Goal: Task Accomplishment & Management: Use online tool/utility

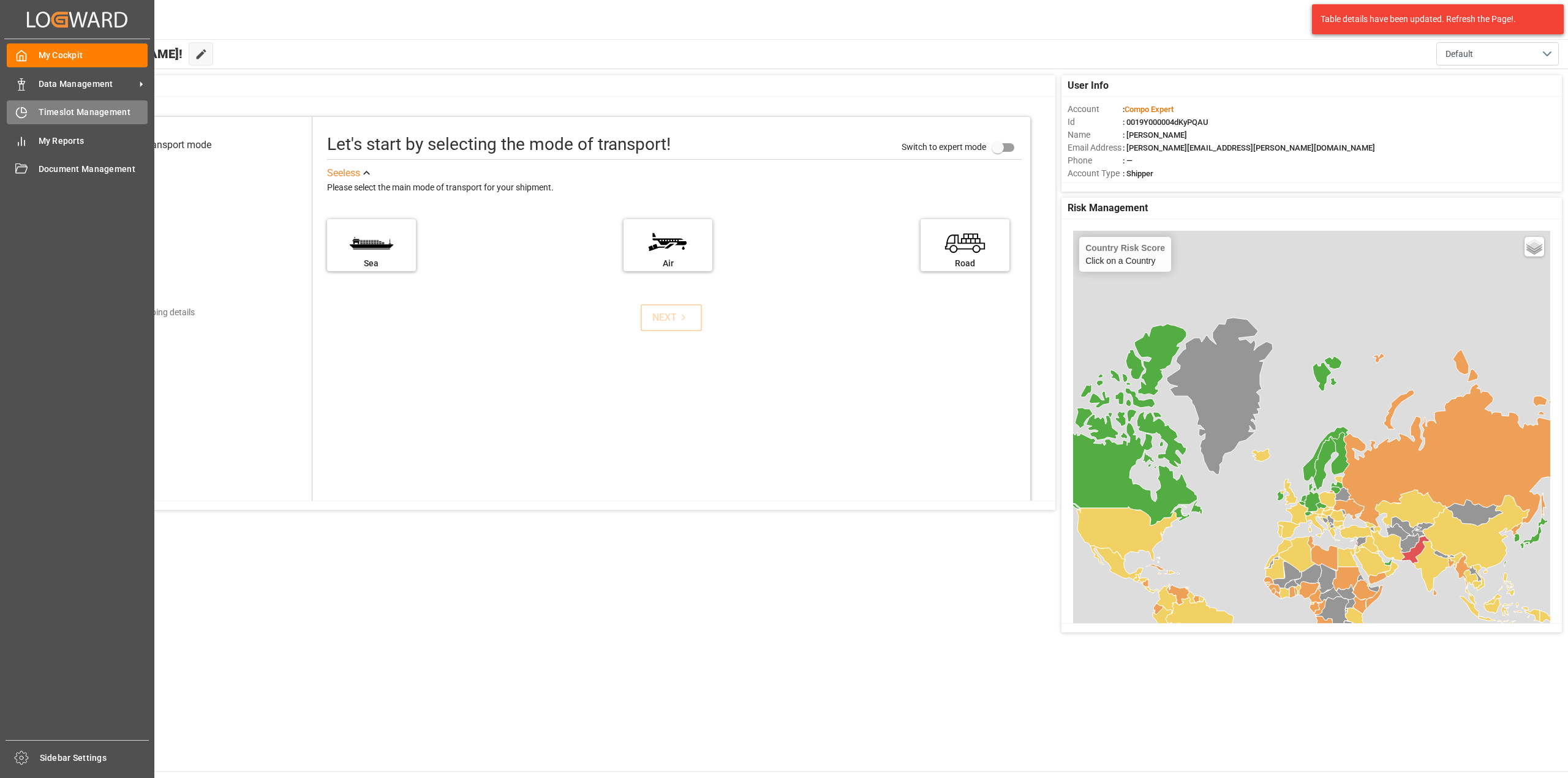
drag, startPoint x: 0, startPoint y: 0, endPoint x: 46, endPoint y: 114, distance: 122.9
click at [46, 114] on span "Timeslot Management" at bounding box center [93, 112] width 109 height 13
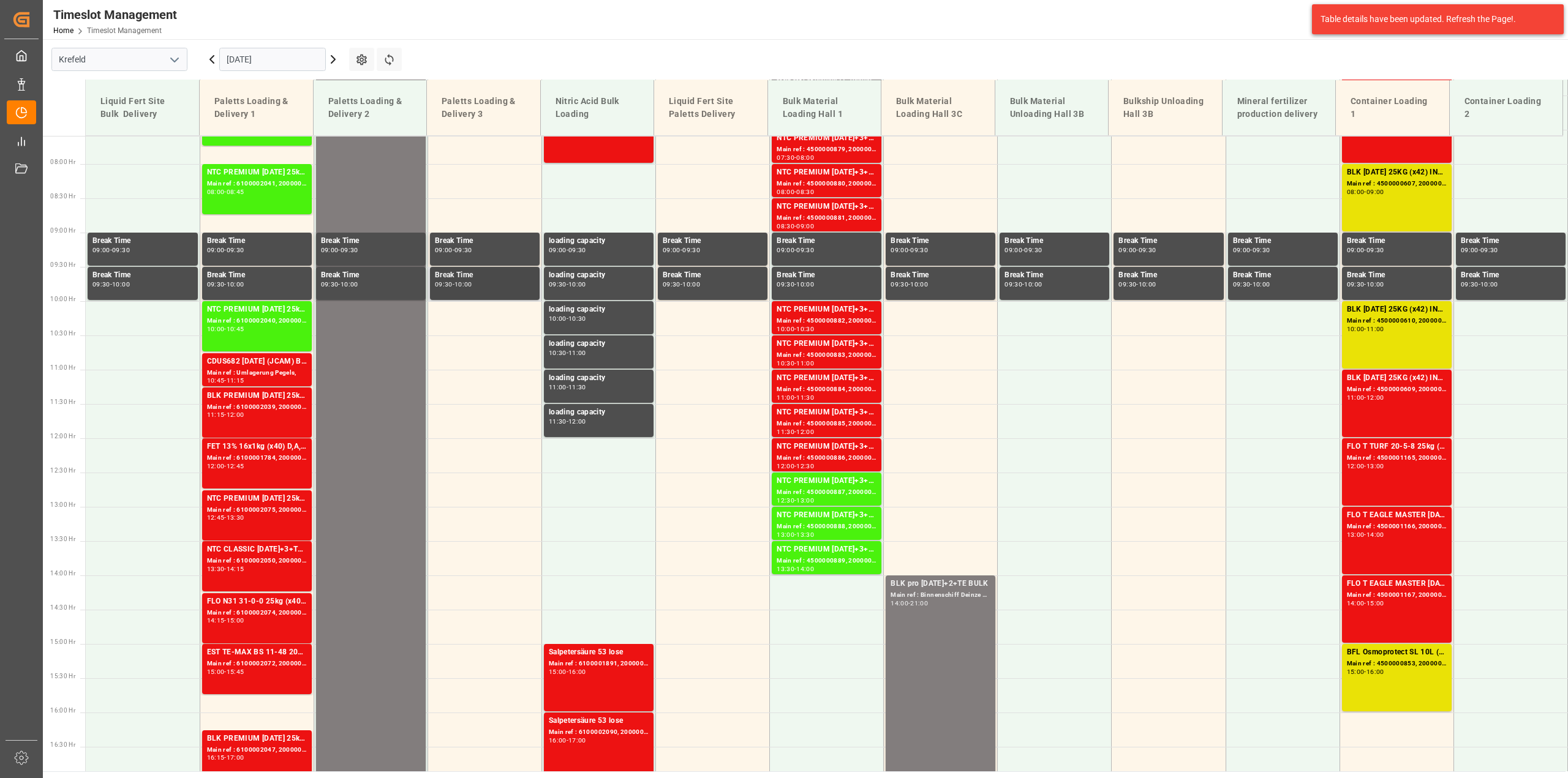
scroll to position [535, 0]
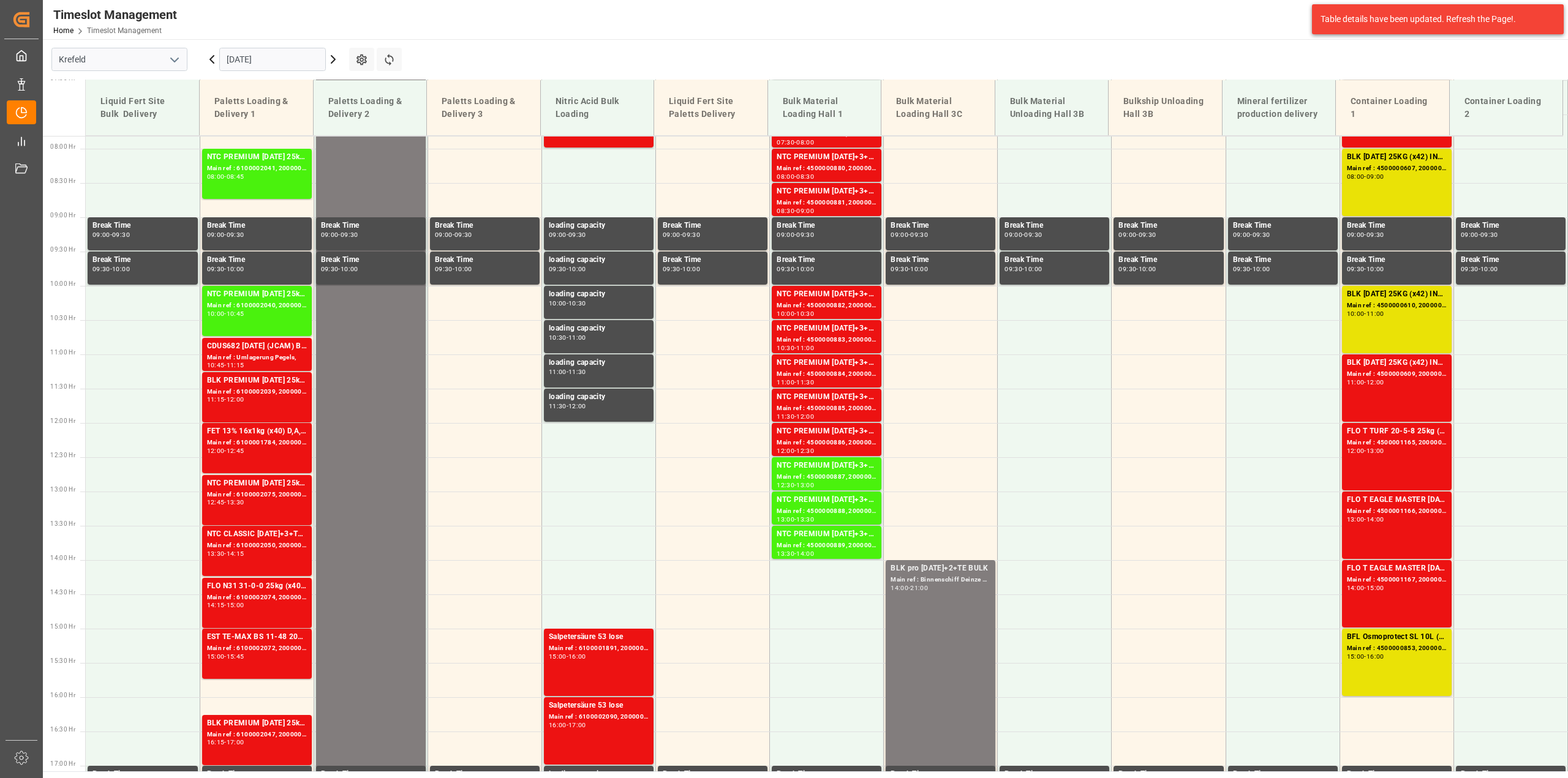
click at [210, 65] on icon at bounding box center [211, 59] width 15 height 15
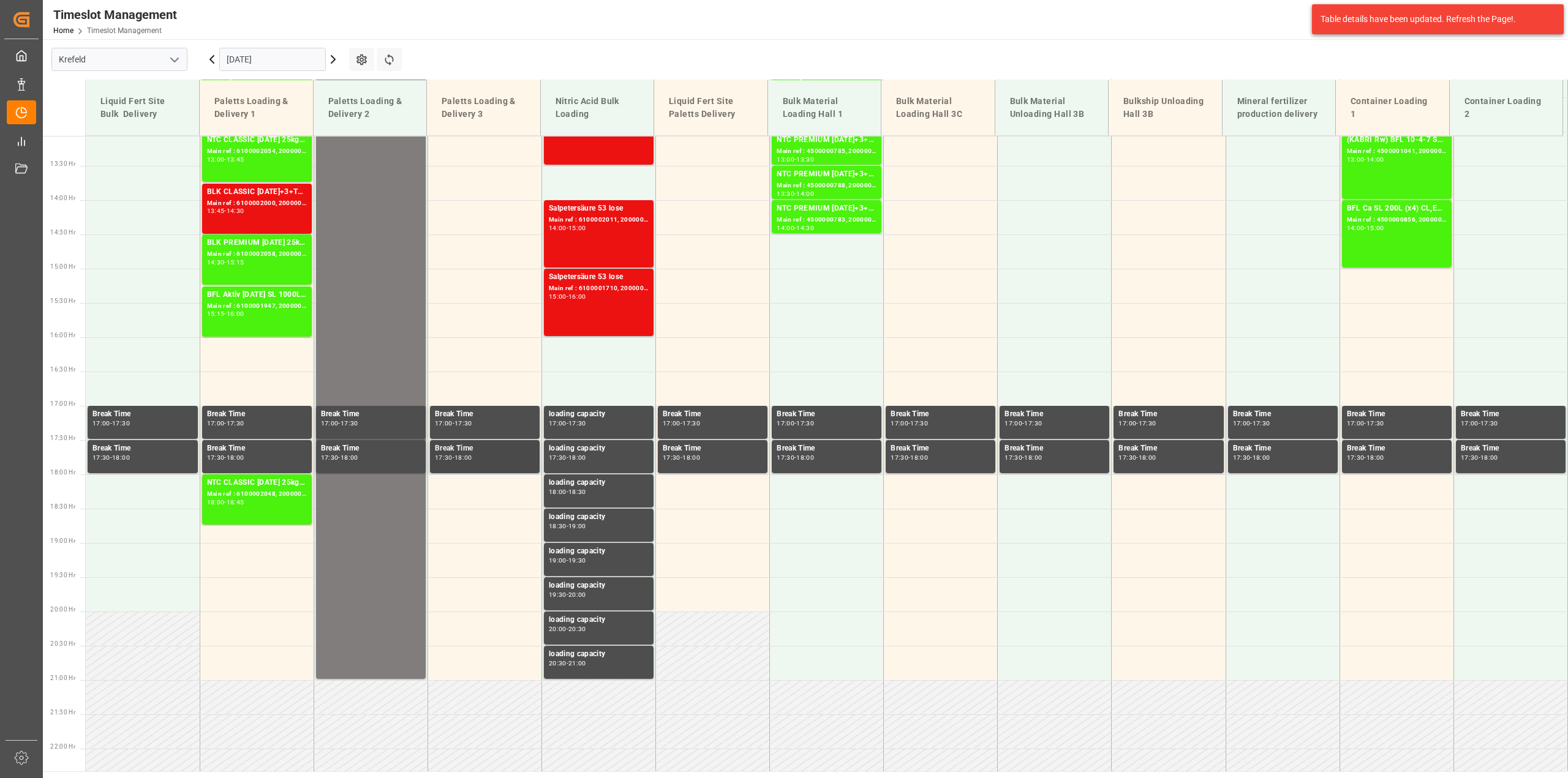
scroll to position [589, 0]
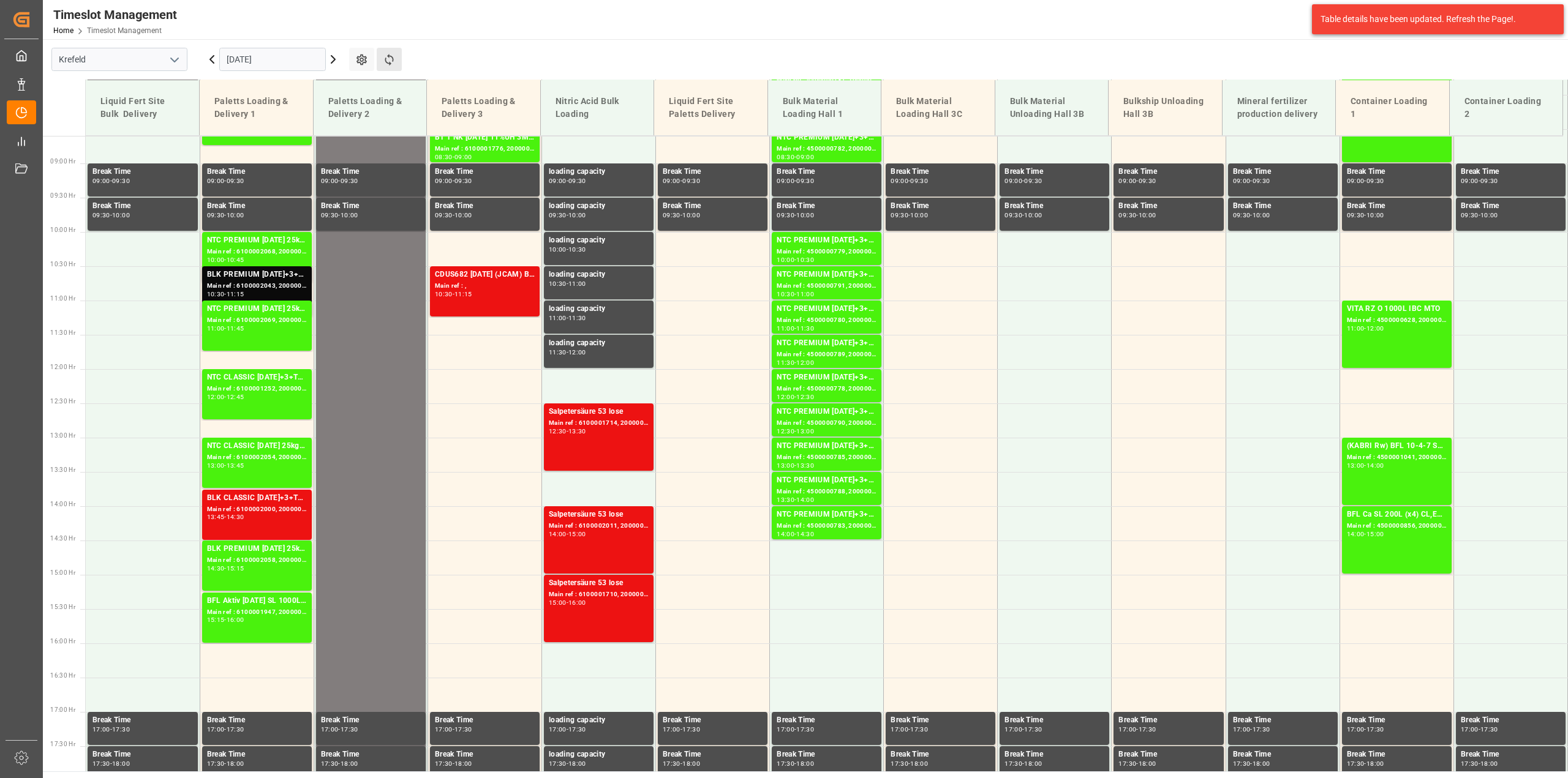
click at [396, 65] on button "Refresh Time Slots" at bounding box center [389, 59] width 25 height 24
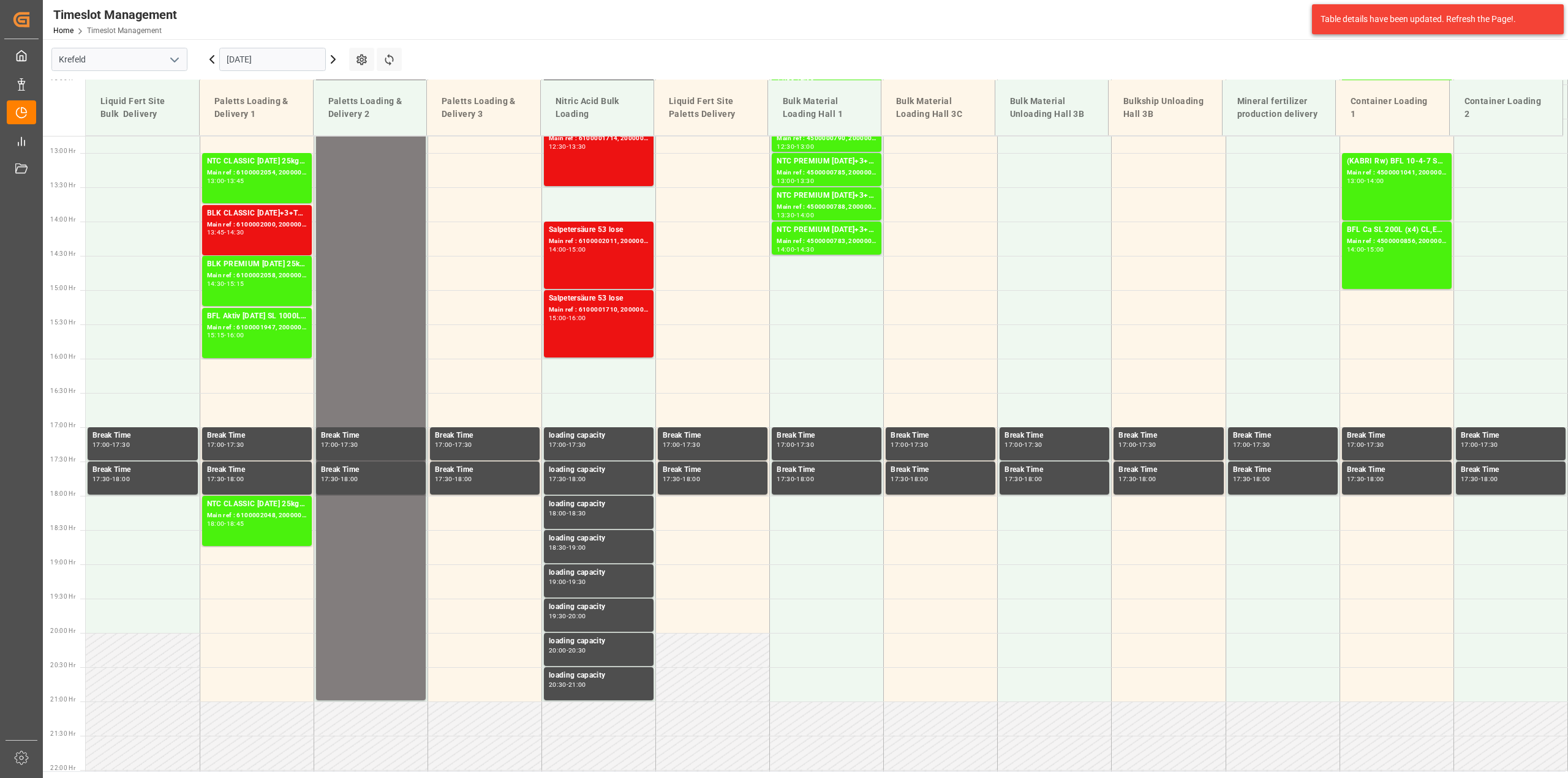
scroll to position [896, 0]
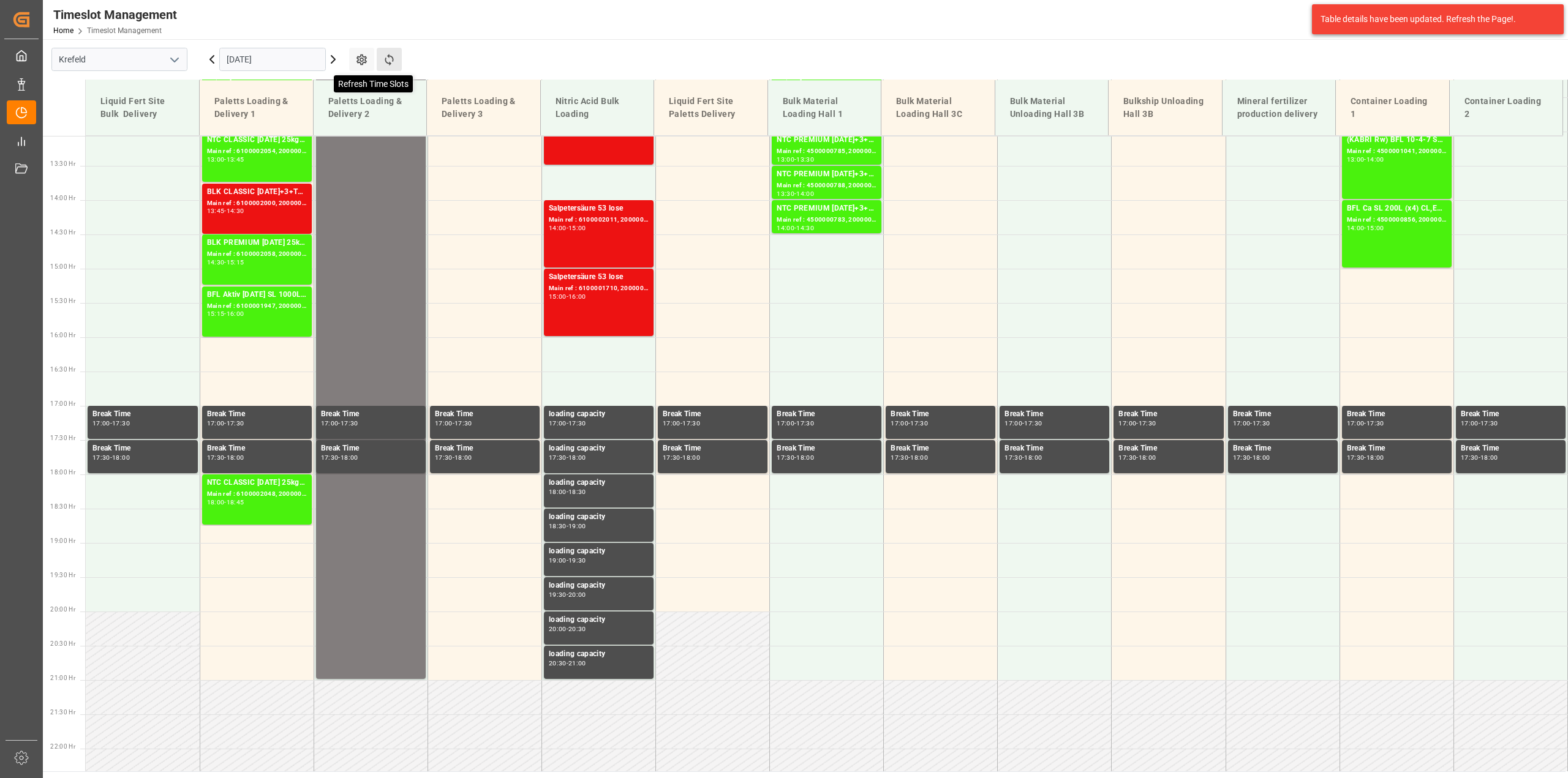
click at [384, 61] on icon at bounding box center [389, 59] width 13 height 13
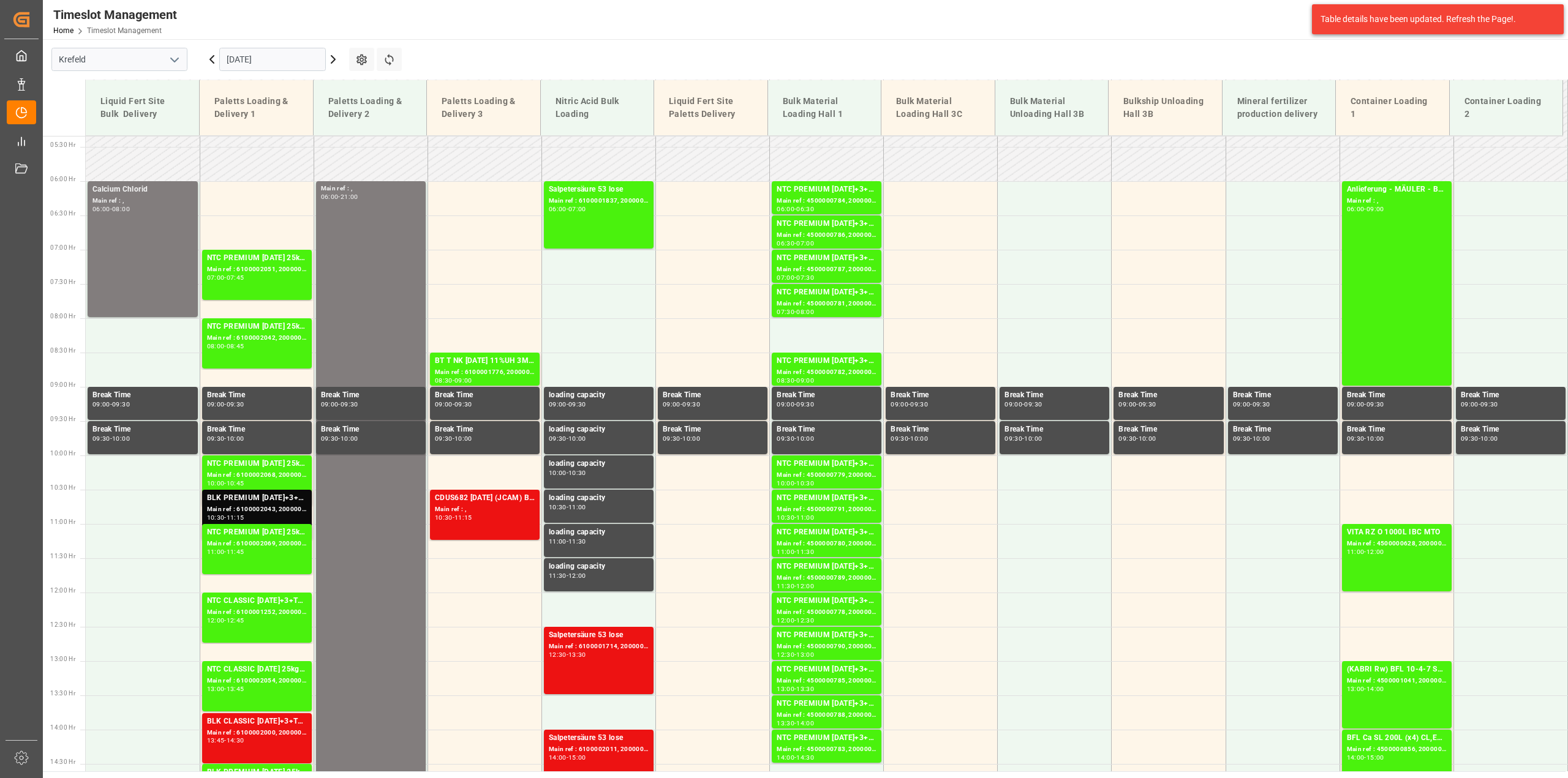
scroll to position [360, 0]
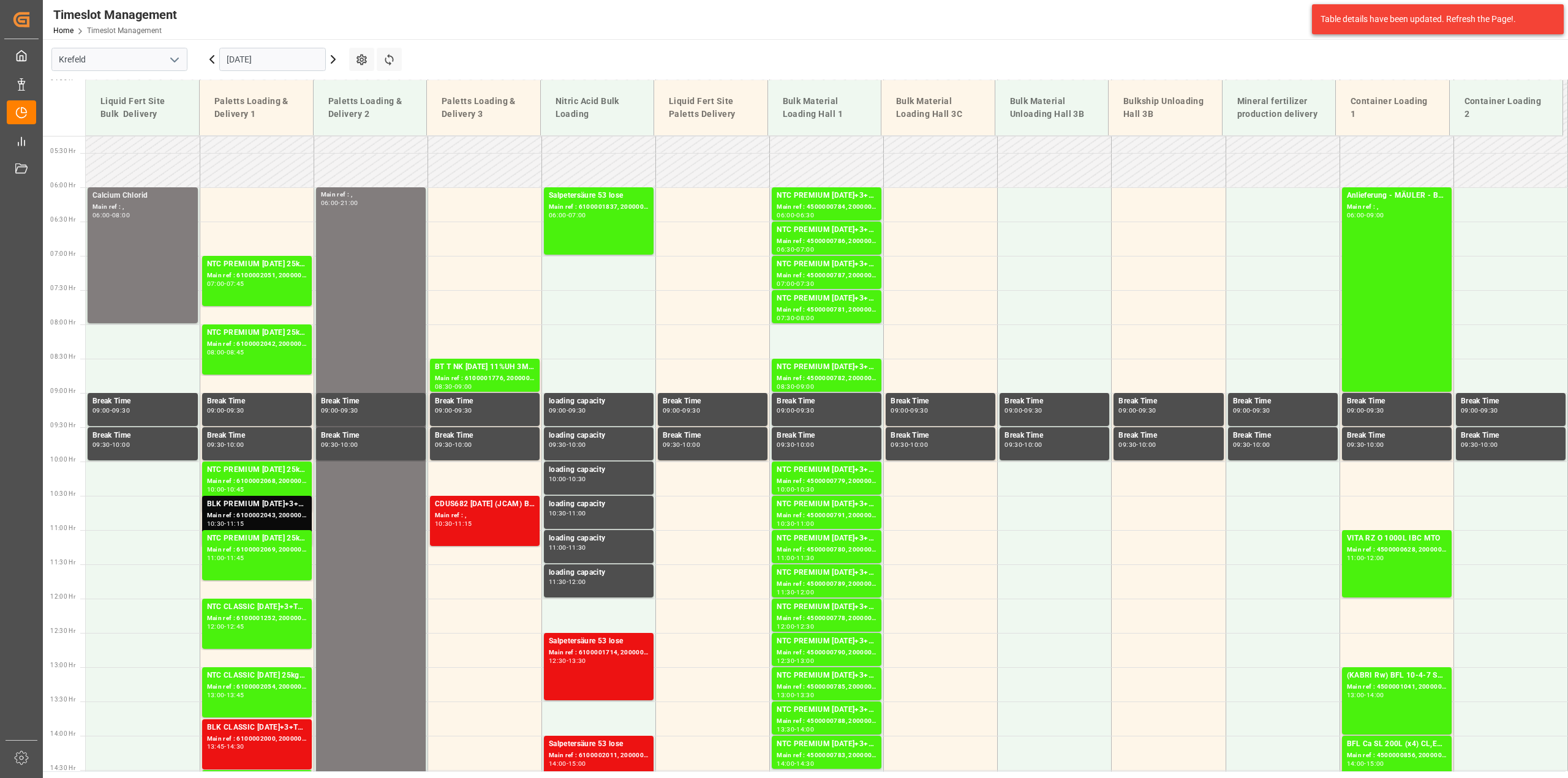
click at [334, 55] on icon at bounding box center [333, 59] width 15 height 15
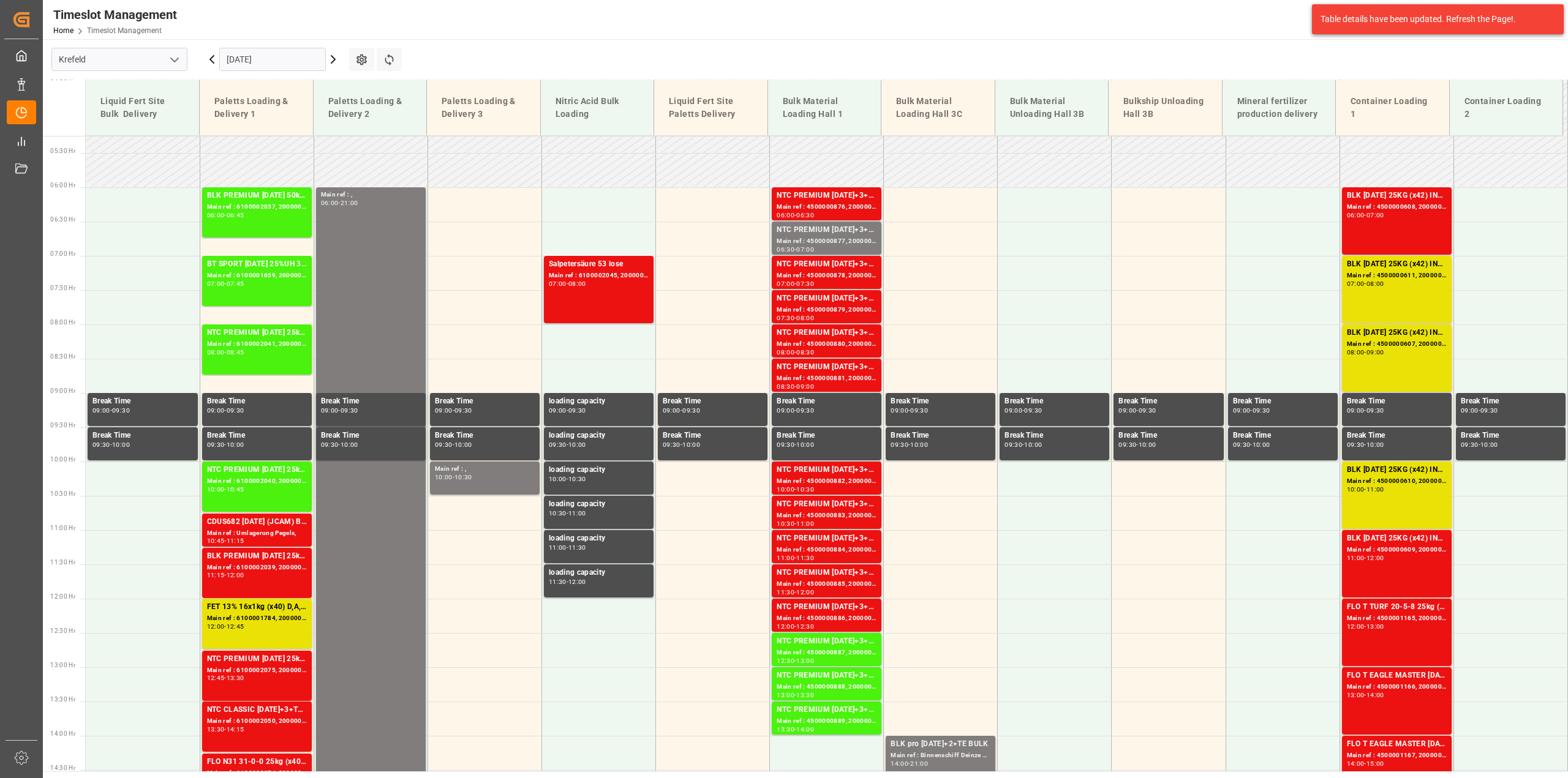
click at [211, 59] on icon at bounding box center [211, 59] width 15 height 15
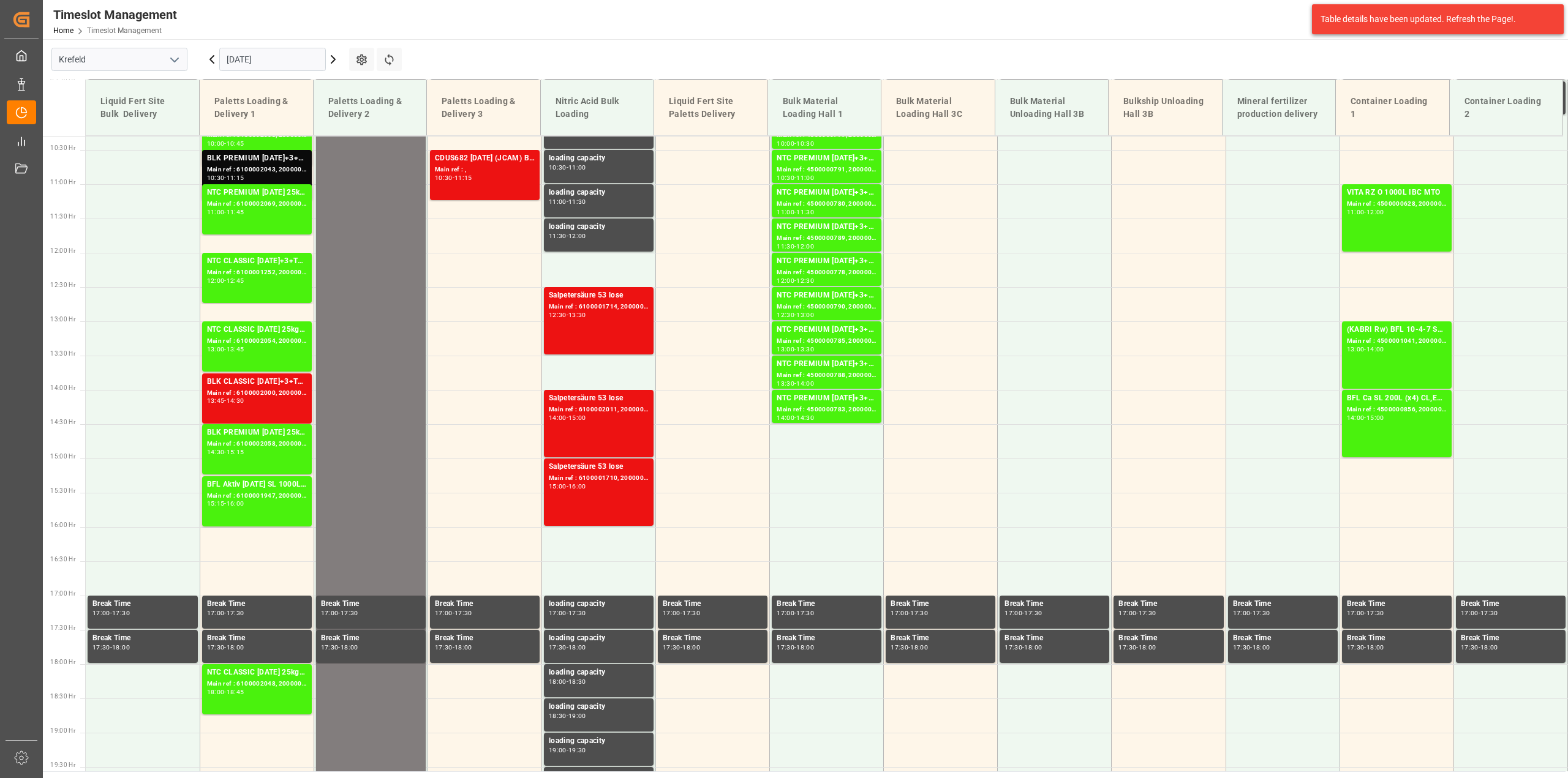
scroll to position [589, 0]
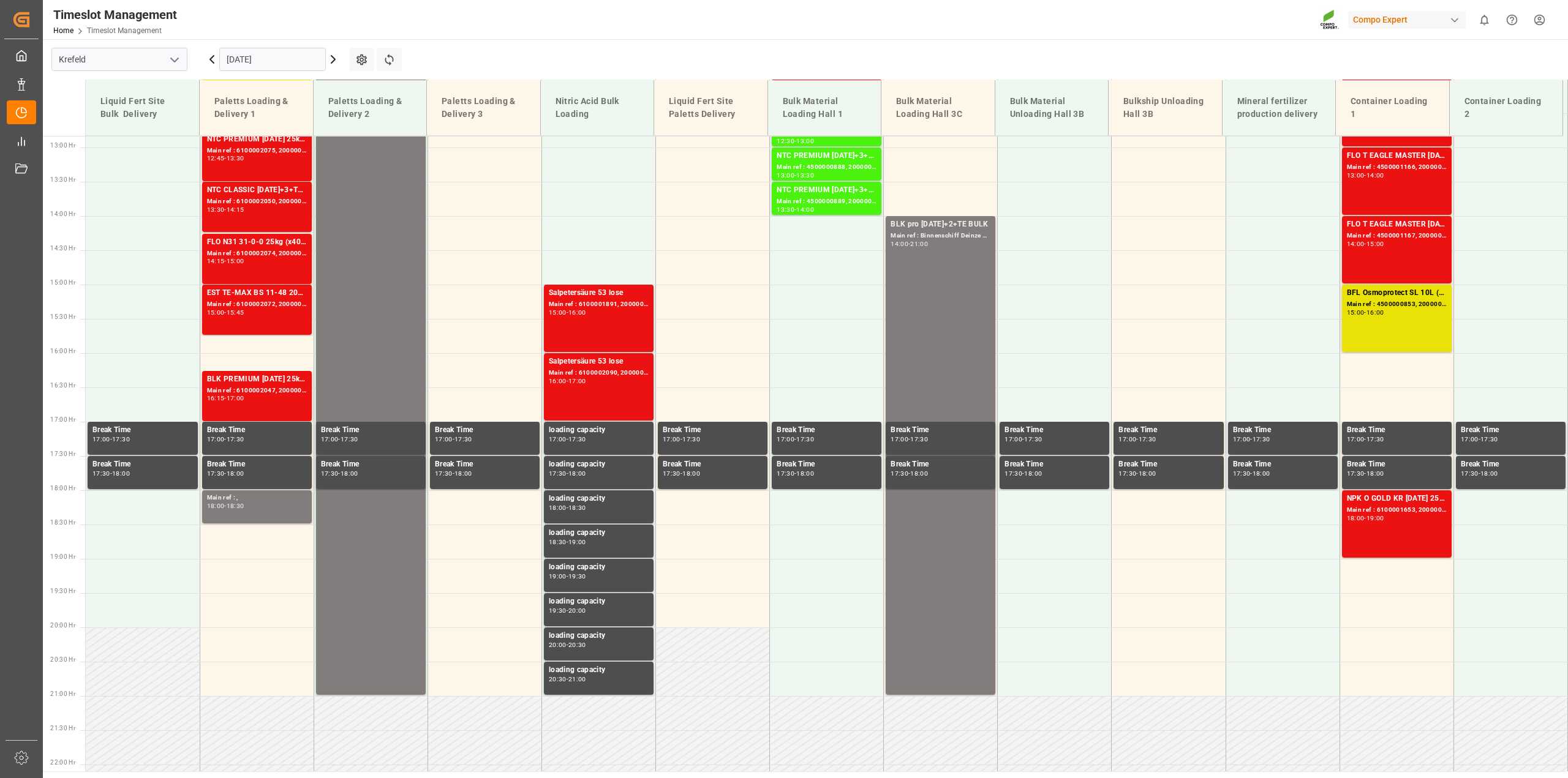
scroll to position [896, 0]
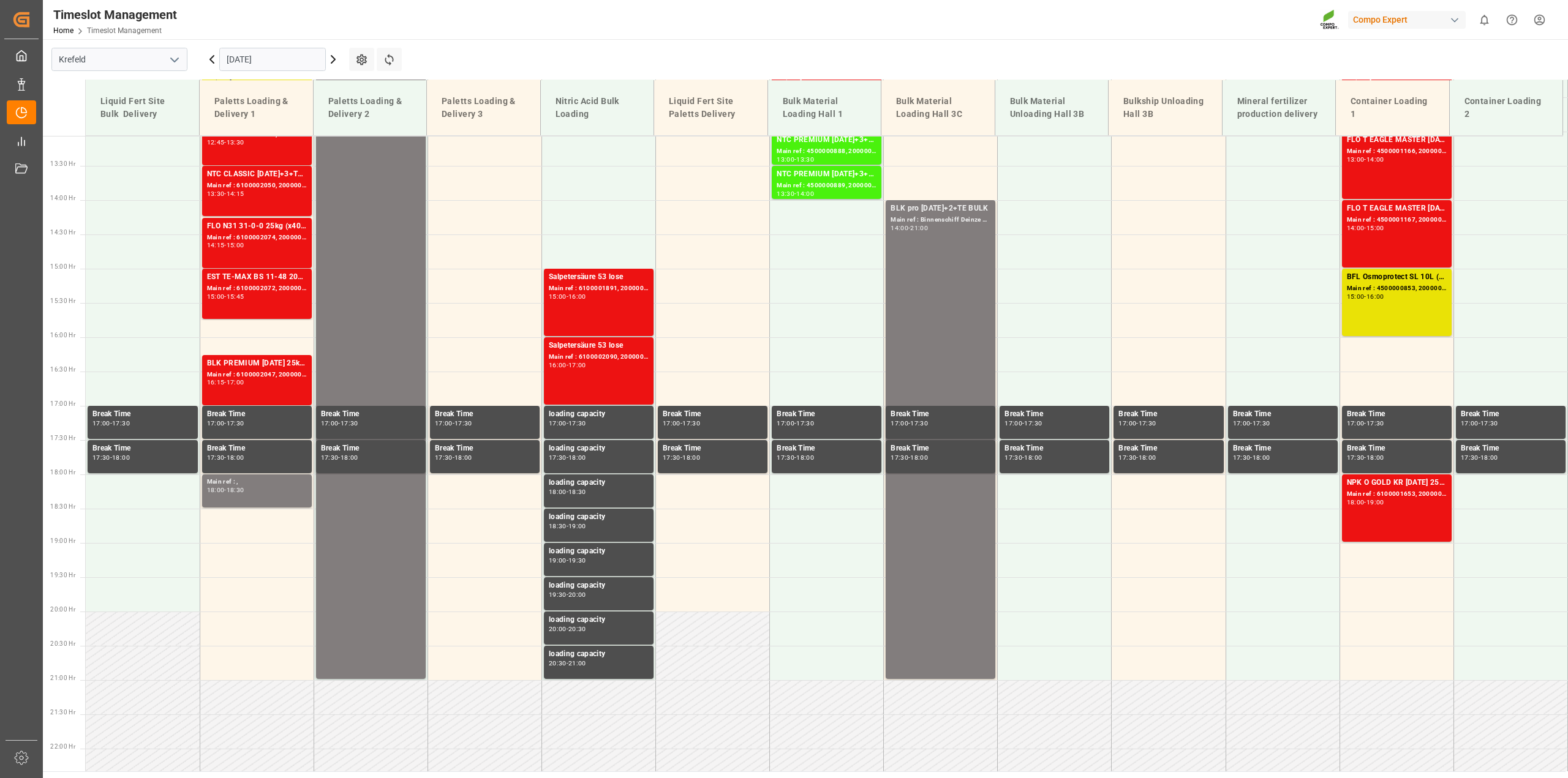
click at [213, 57] on icon at bounding box center [211, 59] width 15 height 15
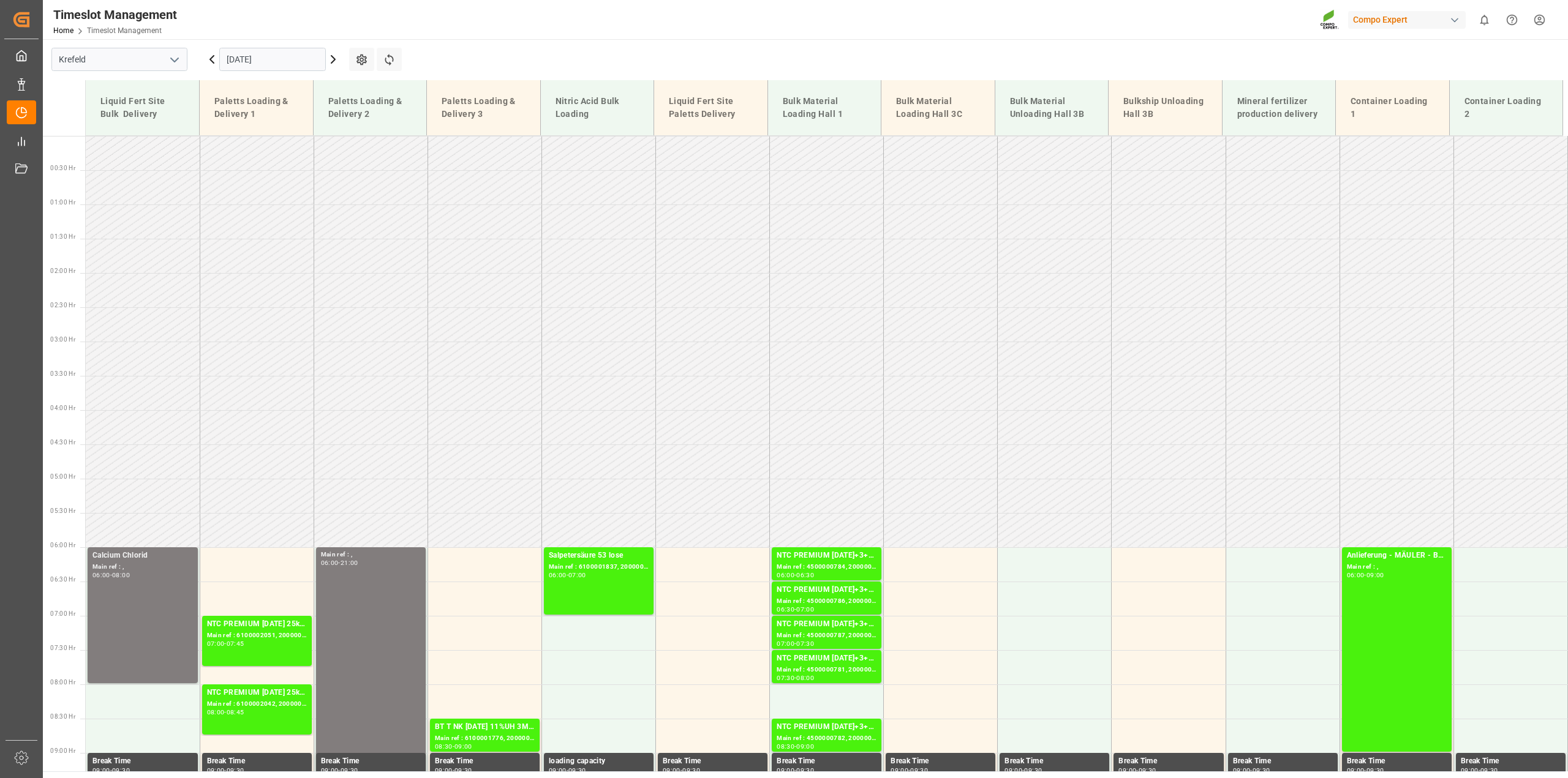
scroll to position [230, 0]
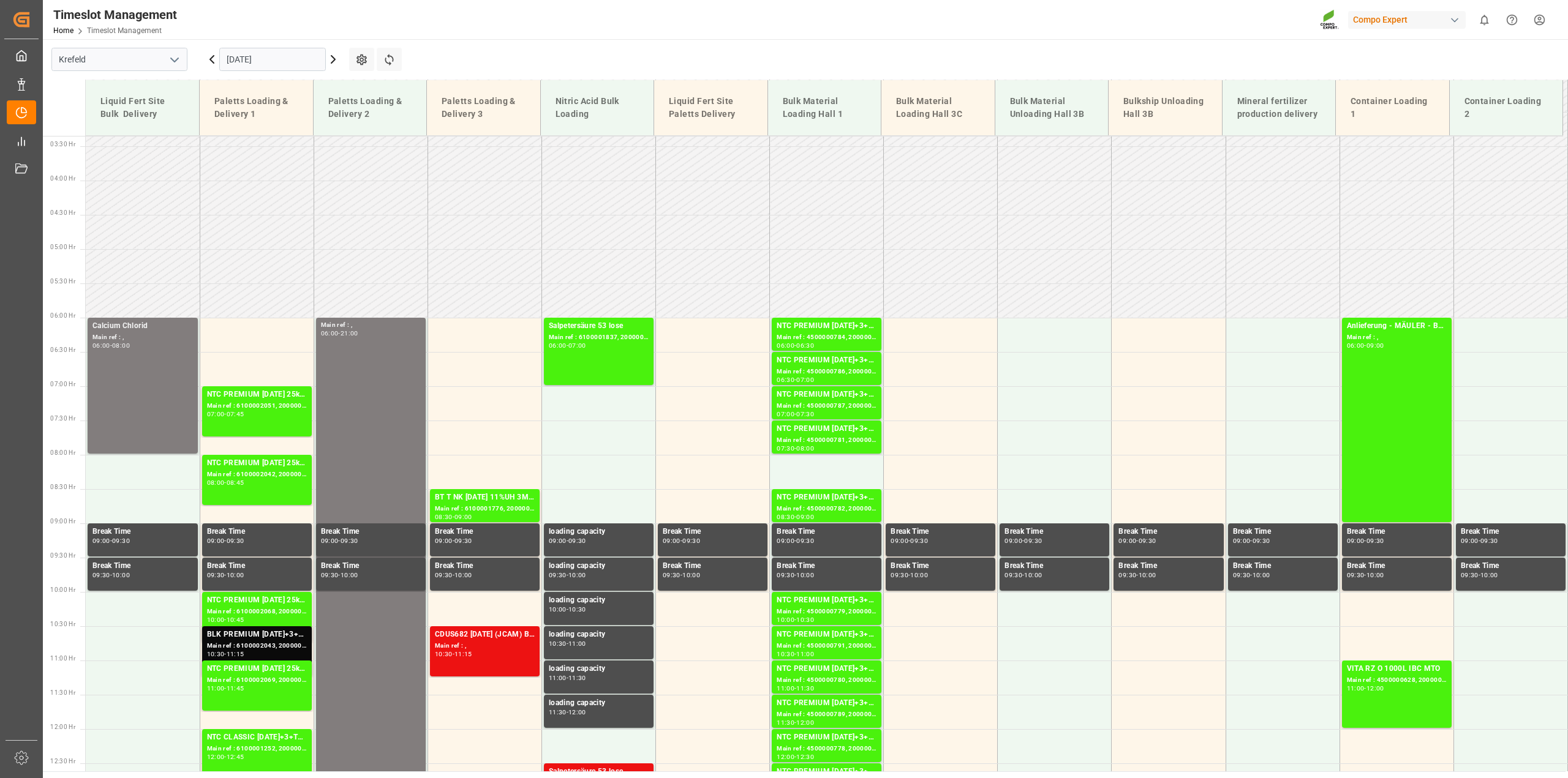
click at [335, 56] on icon at bounding box center [333, 59] width 15 height 15
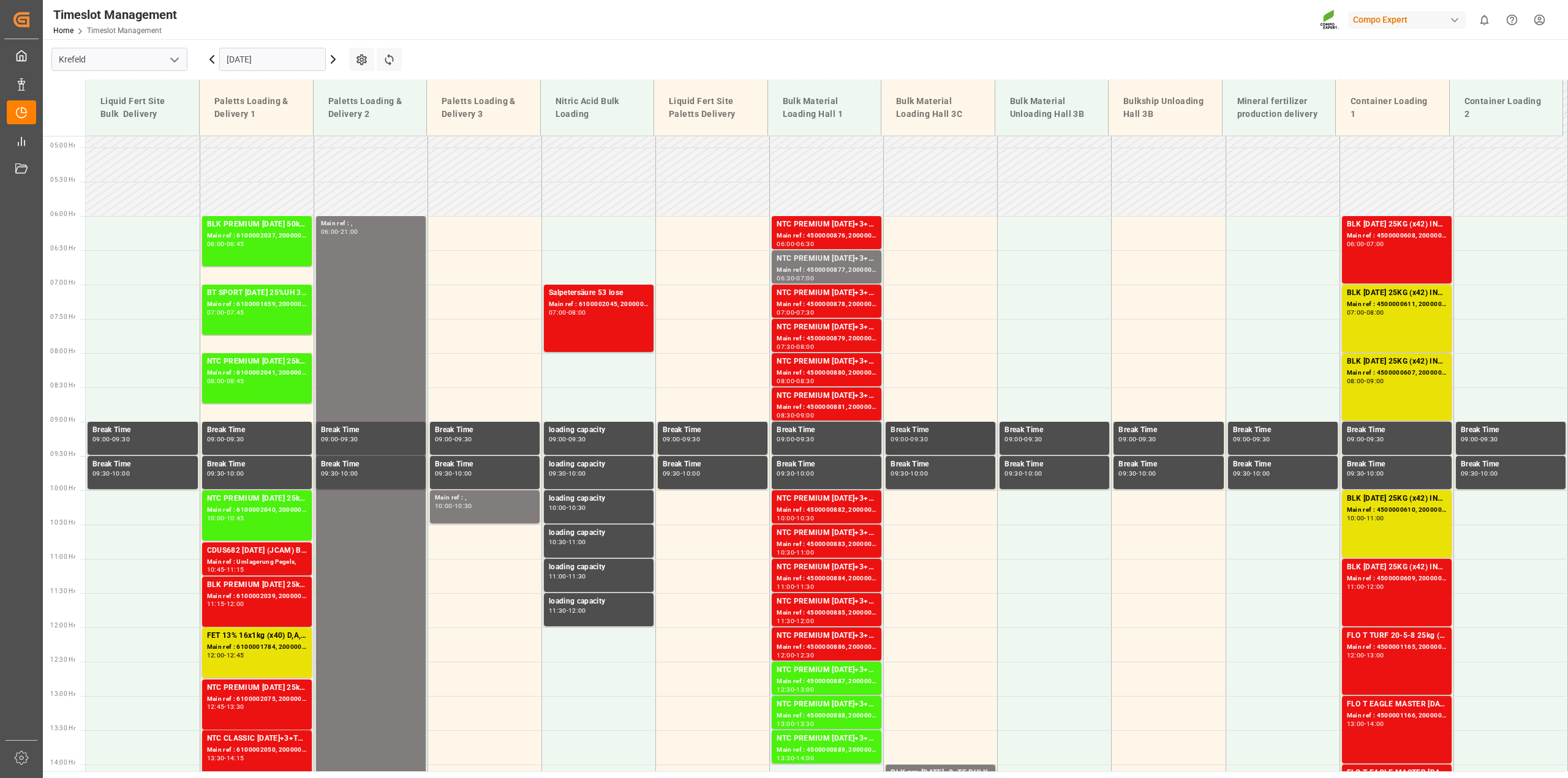
scroll to position [284, 0]
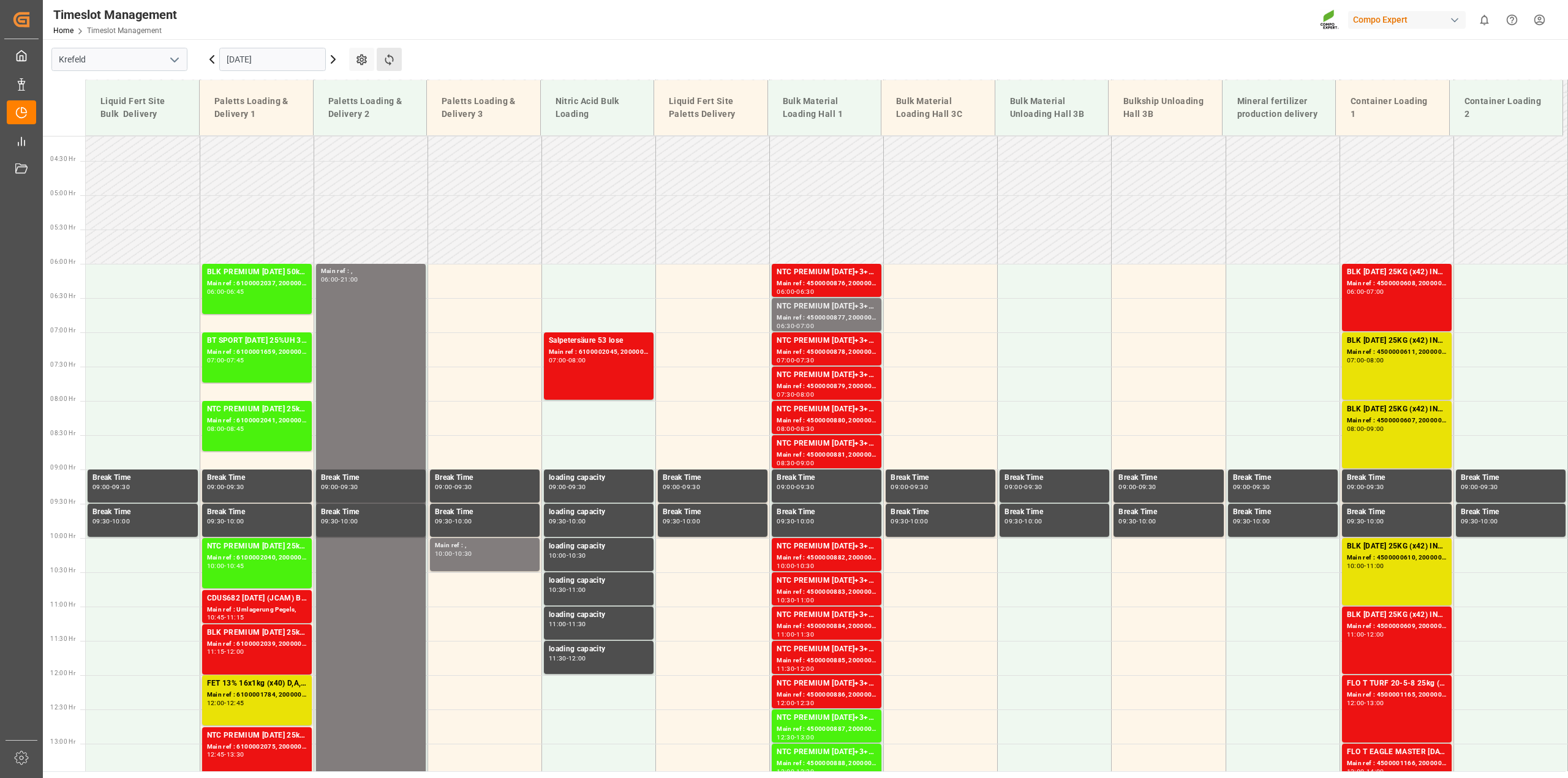
click at [397, 63] on button "Refresh Time Slots" at bounding box center [389, 59] width 25 height 24
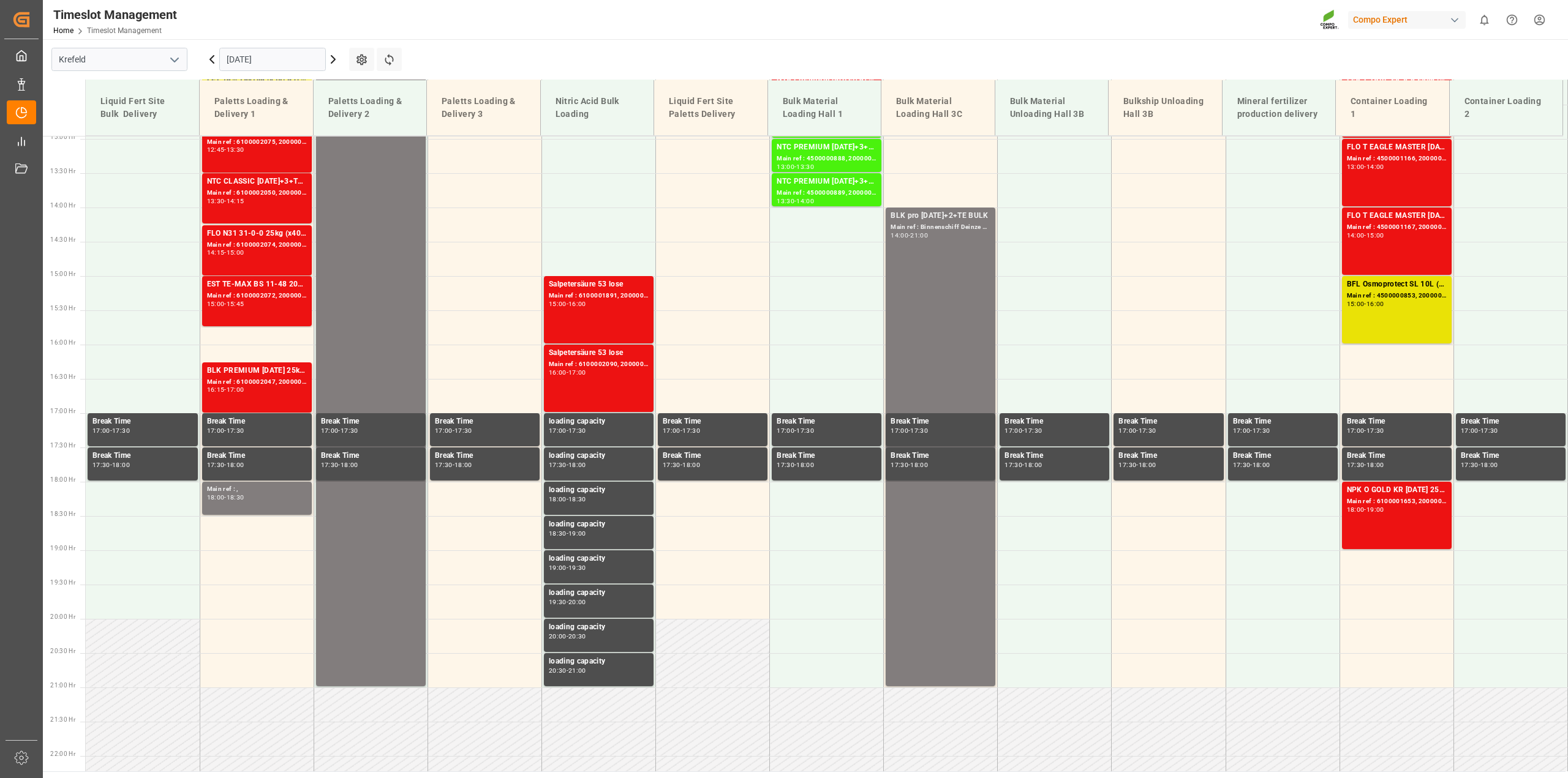
scroll to position [896, 0]
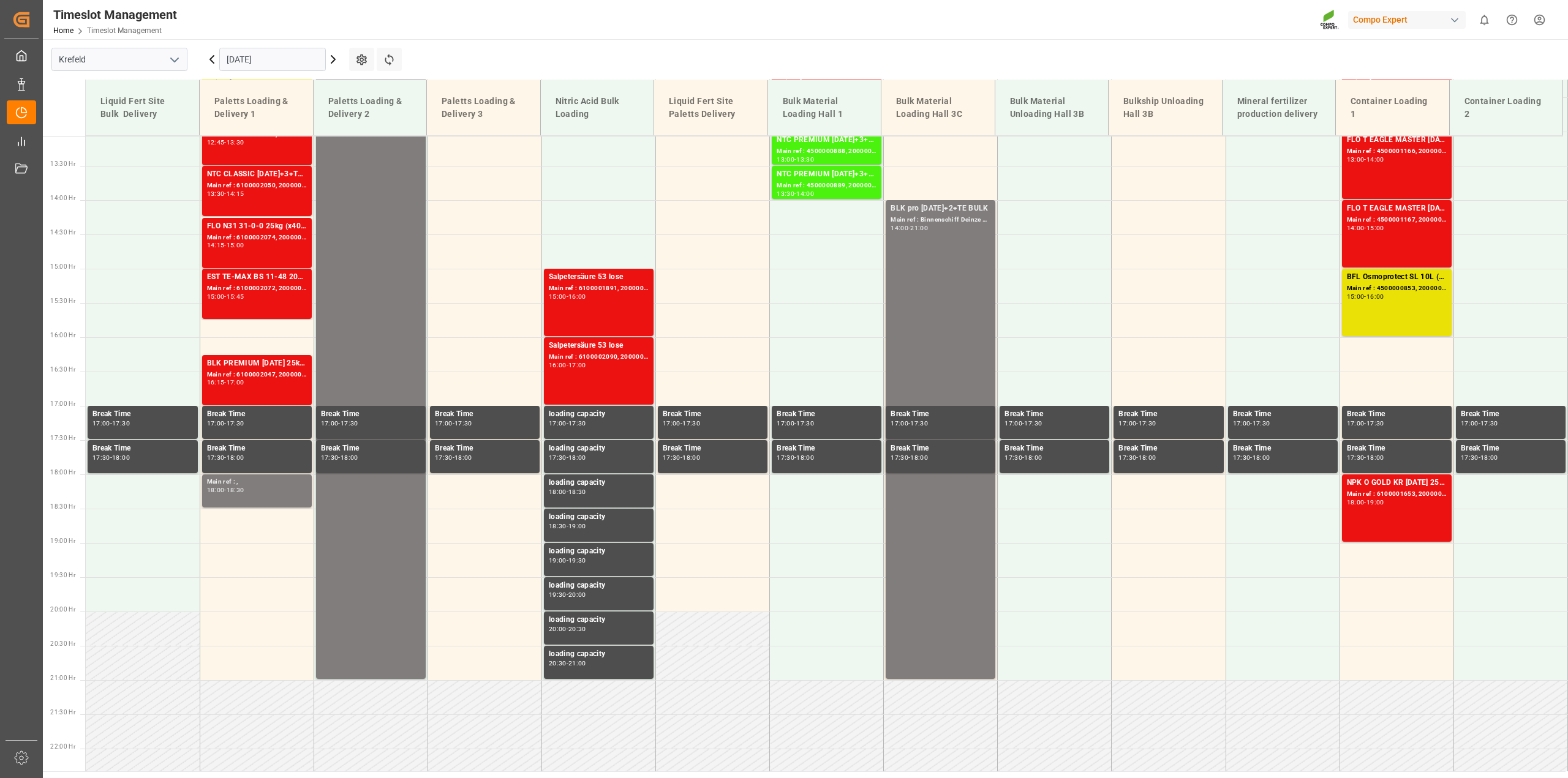
click at [209, 60] on icon at bounding box center [211, 59] width 15 height 15
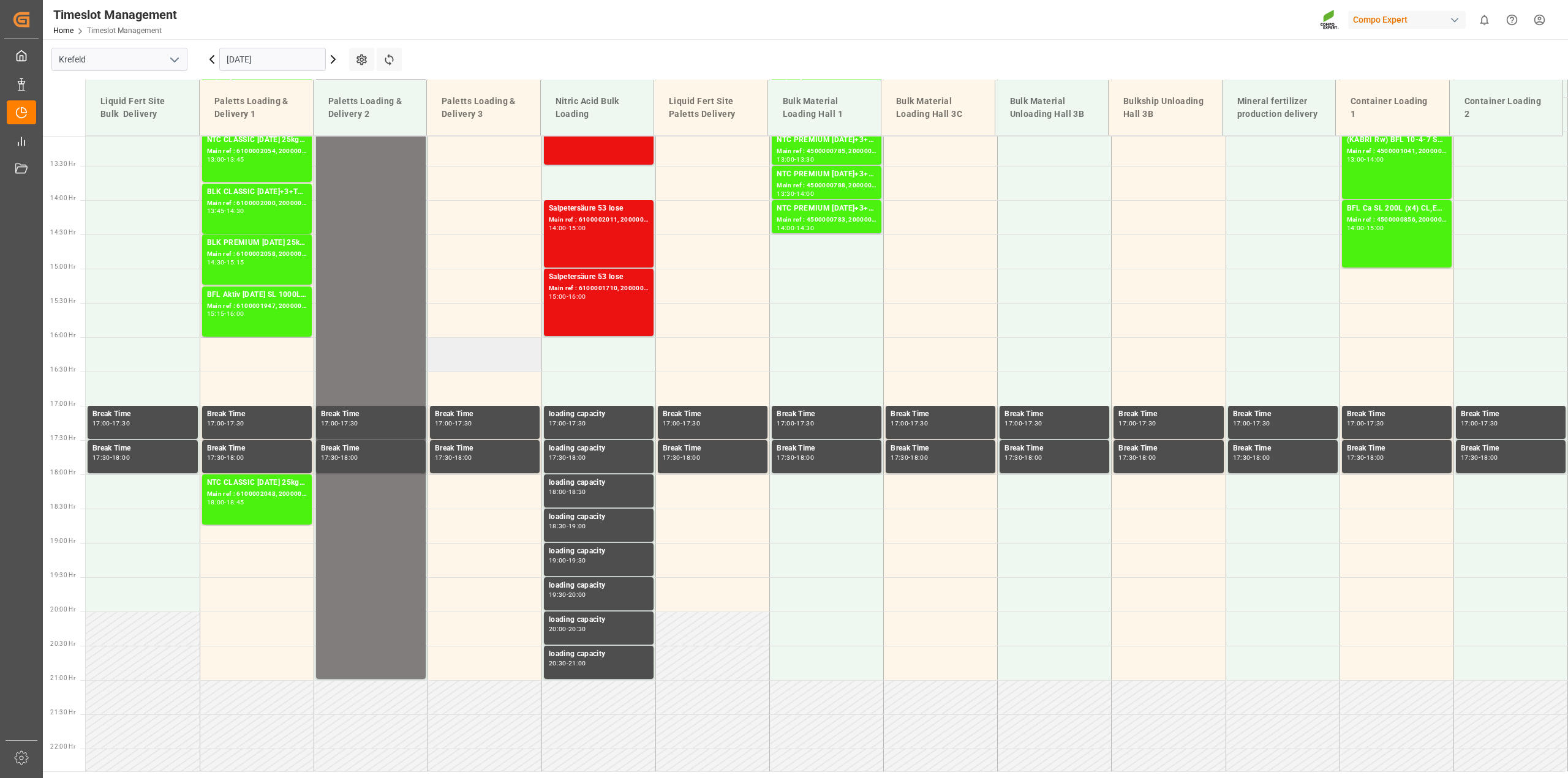
scroll to position [513, 0]
